Goal: Use online tool/utility: Utilize a website feature to perform a specific function

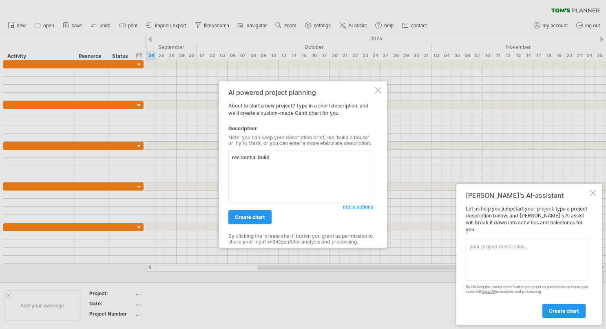
click at [258, 156] on textarea "residential build" at bounding box center [300, 177] width 145 height 53
click at [280, 155] on textarea "residential build" at bounding box center [300, 177] width 145 height 53
type textarea "residential build [GEOGRAPHIC_DATA]"
click at [256, 214] on span "create chart" at bounding box center [250, 217] width 30 height 6
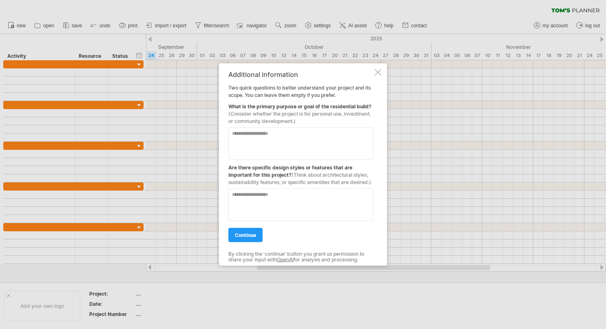
click at [274, 139] on textarea at bounding box center [300, 144] width 145 height 33
type textarea "*"
type textarea "**********"
click at [287, 197] on textarea at bounding box center [300, 205] width 145 height 33
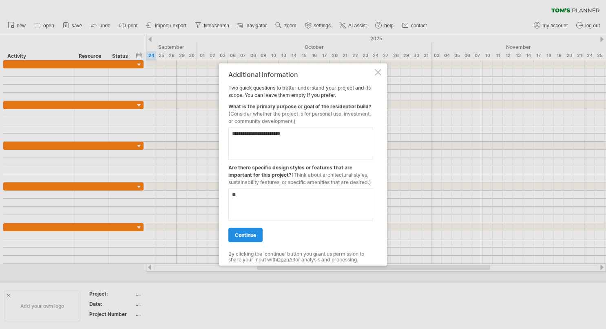
type textarea "**"
click at [247, 230] on link "continue" at bounding box center [245, 235] width 34 height 14
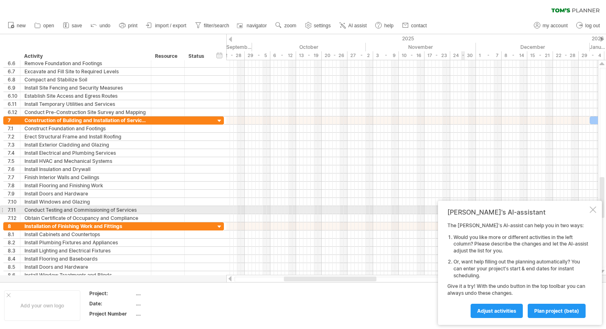
click at [595, 207] on div at bounding box center [592, 210] width 7 height 7
